Goal: Use online tool/utility: Utilize a website feature to perform a specific function

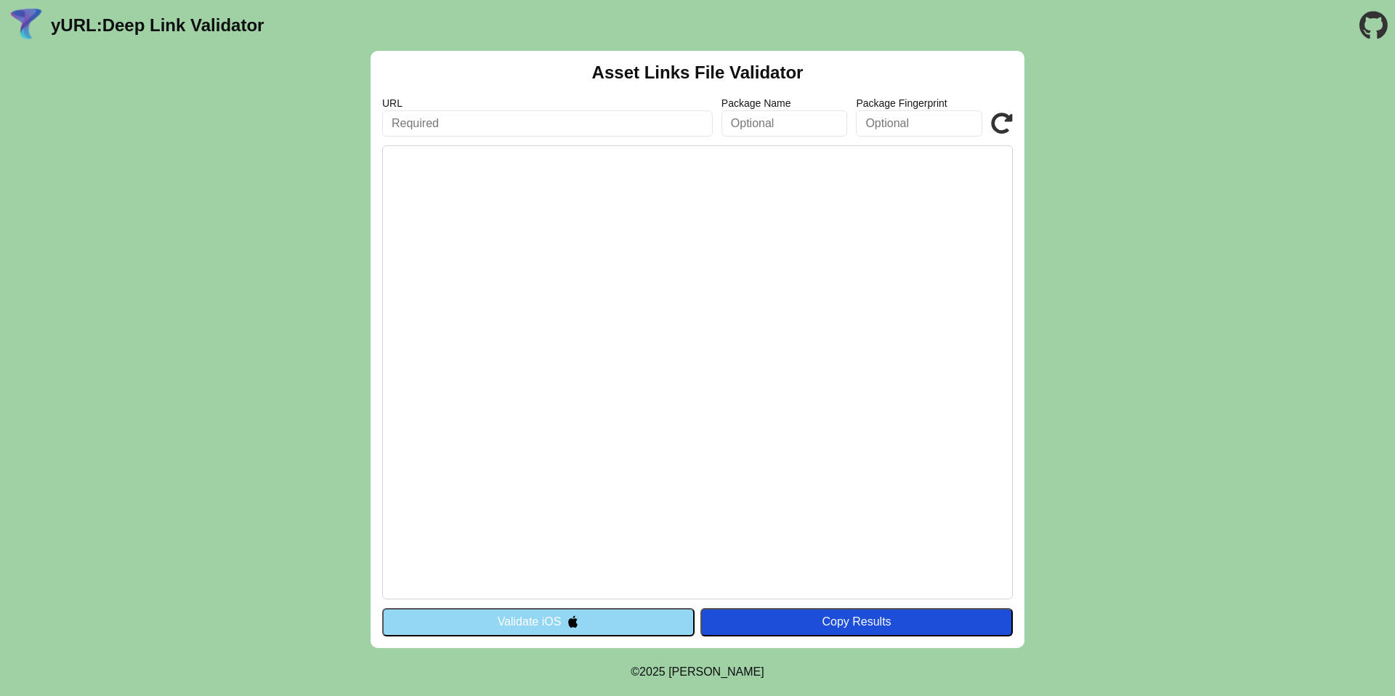
click at [591, 119] on input "text" at bounding box center [547, 123] width 331 height 26
type input "[DOMAIN_NAME]"
click at [618, 619] on button "Validate iOS" at bounding box center [538, 622] width 312 height 28
